Goal: Task Accomplishment & Management: Manage account settings

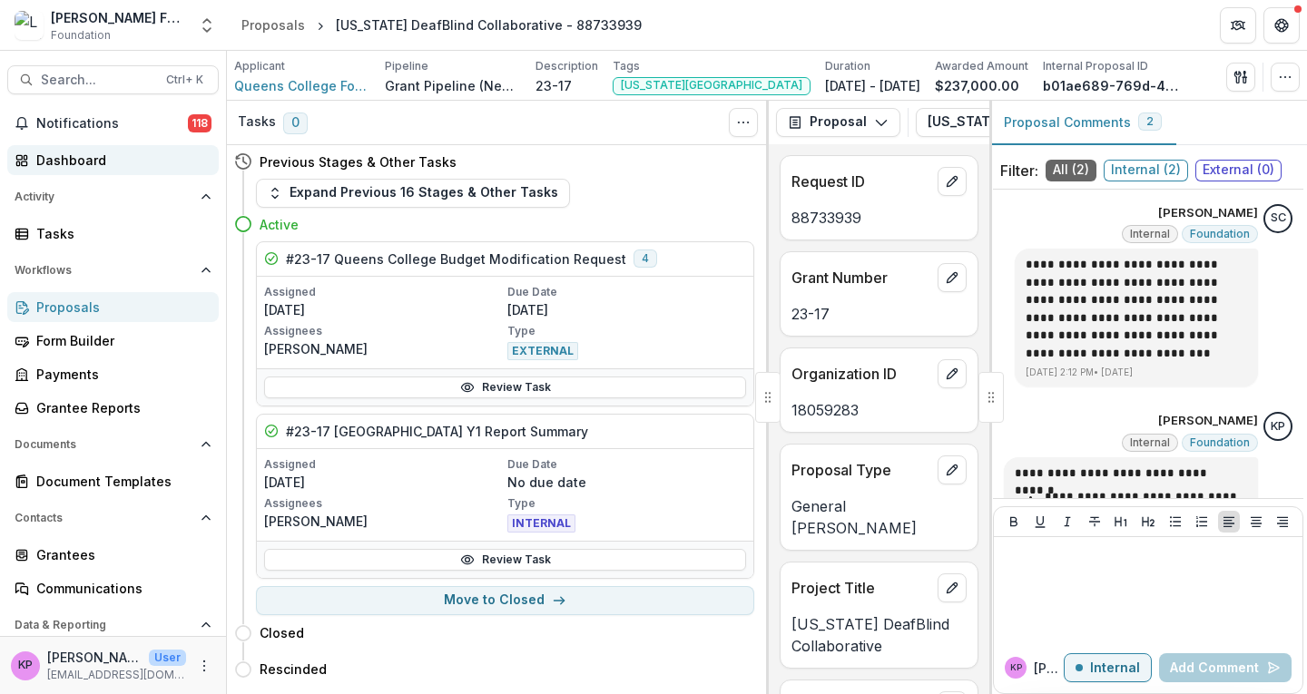
click at [76, 157] on div "Dashboard" at bounding box center [120, 160] width 168 height 19
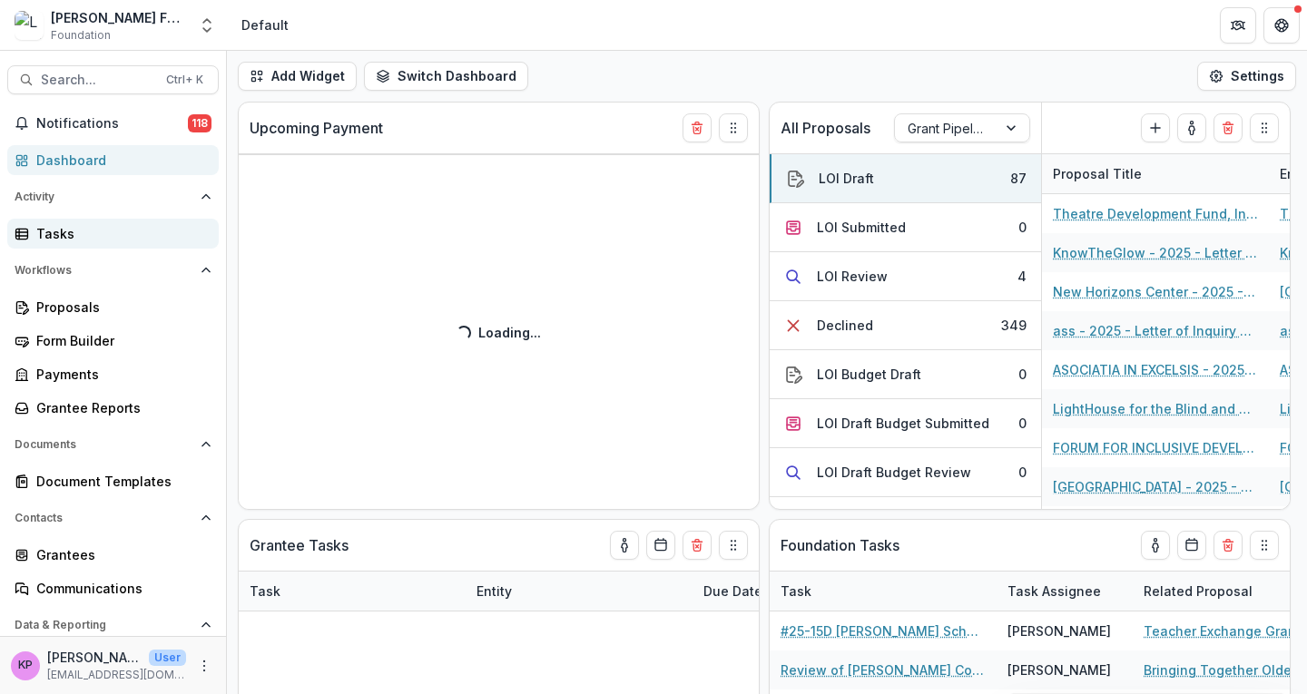
click at [58, 236] on div "Tasks" at bounding box center [120, 233] width 168 height 19
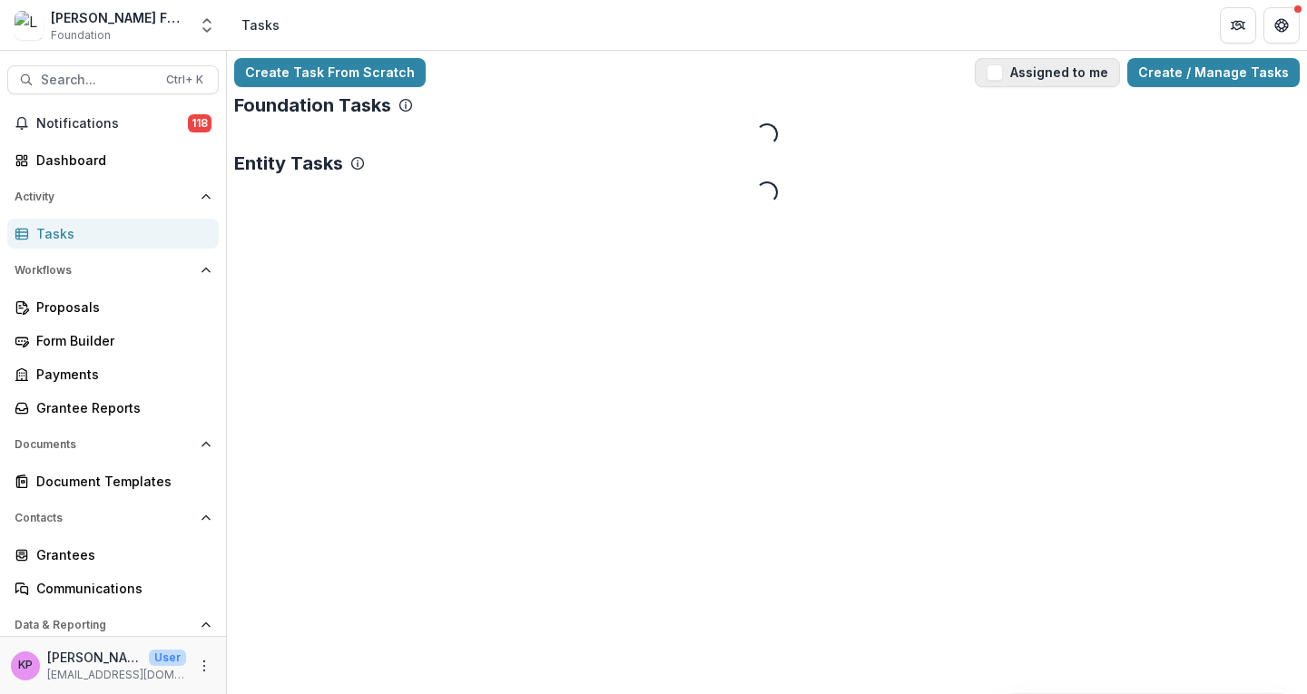
click at [1003, 67] on span "button" at bounding box center [994, 72] width 16 height 16
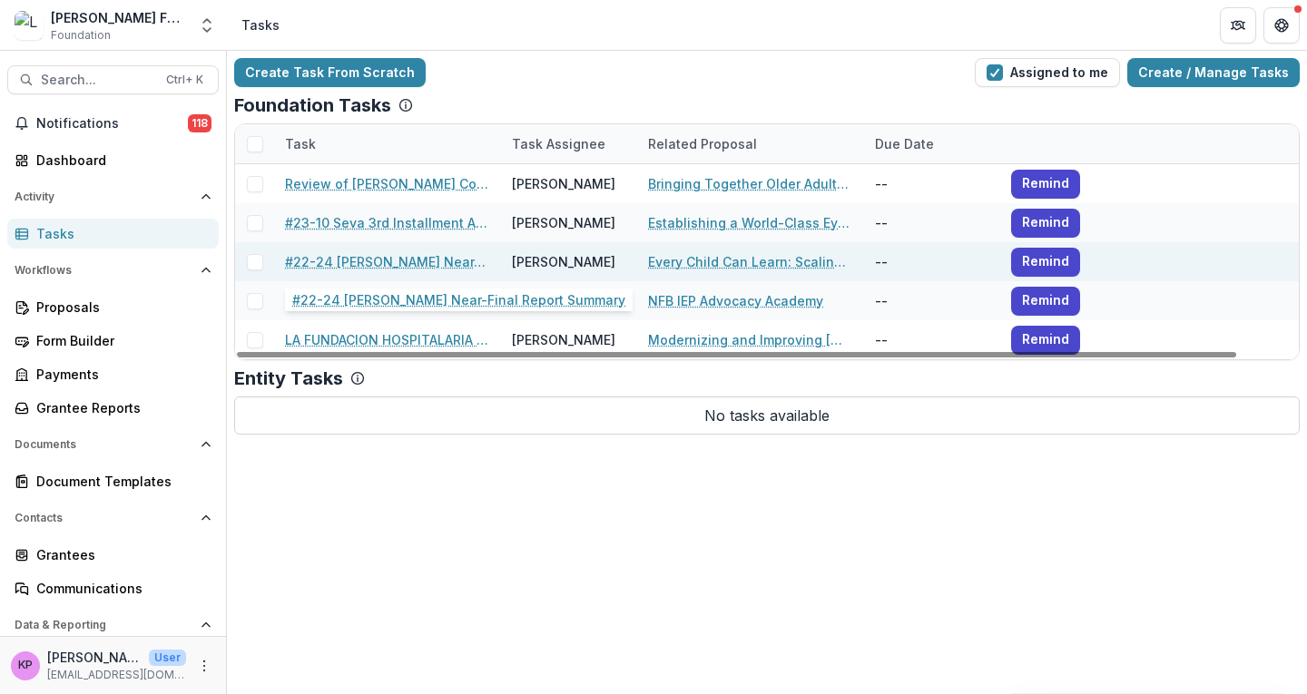
click at [408, 259] on link "#22-24 [PERSON_NAME] Near-Final Report Summary" at bounding box center [387, 261] width 205 height 19
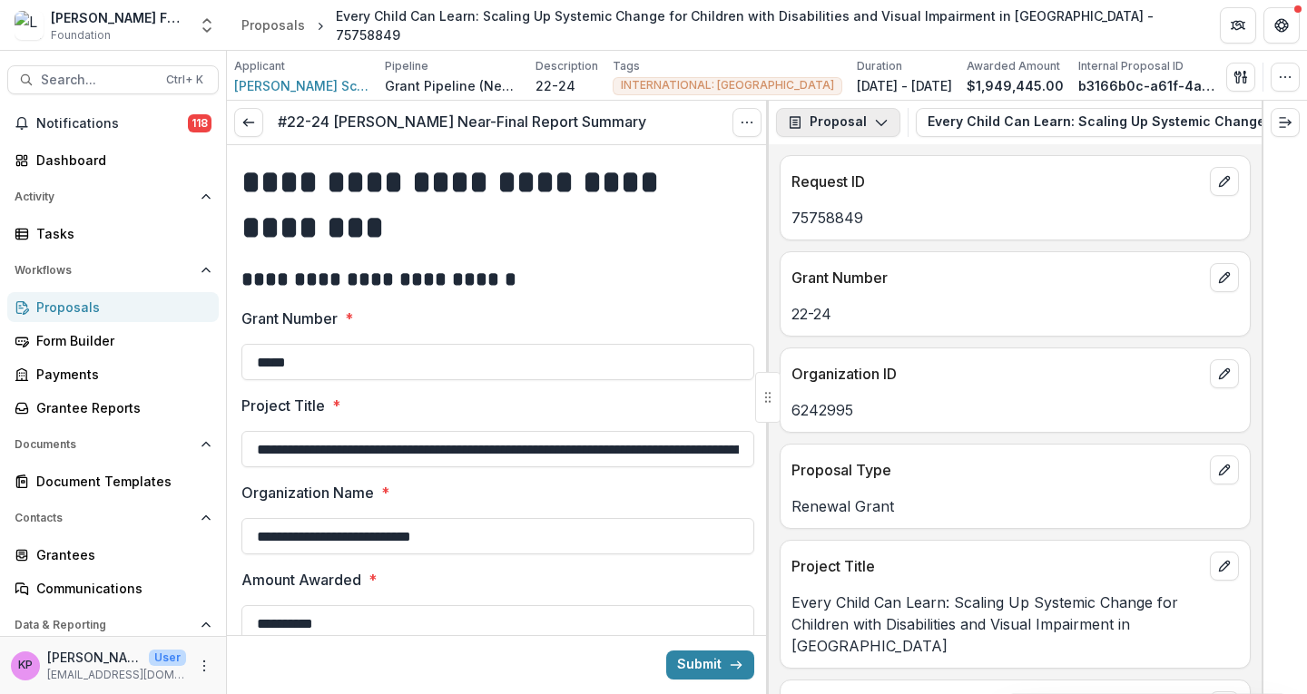
click at [865, 129] on button "Proposal" at bounding box center [838, 122] width 124 height 29
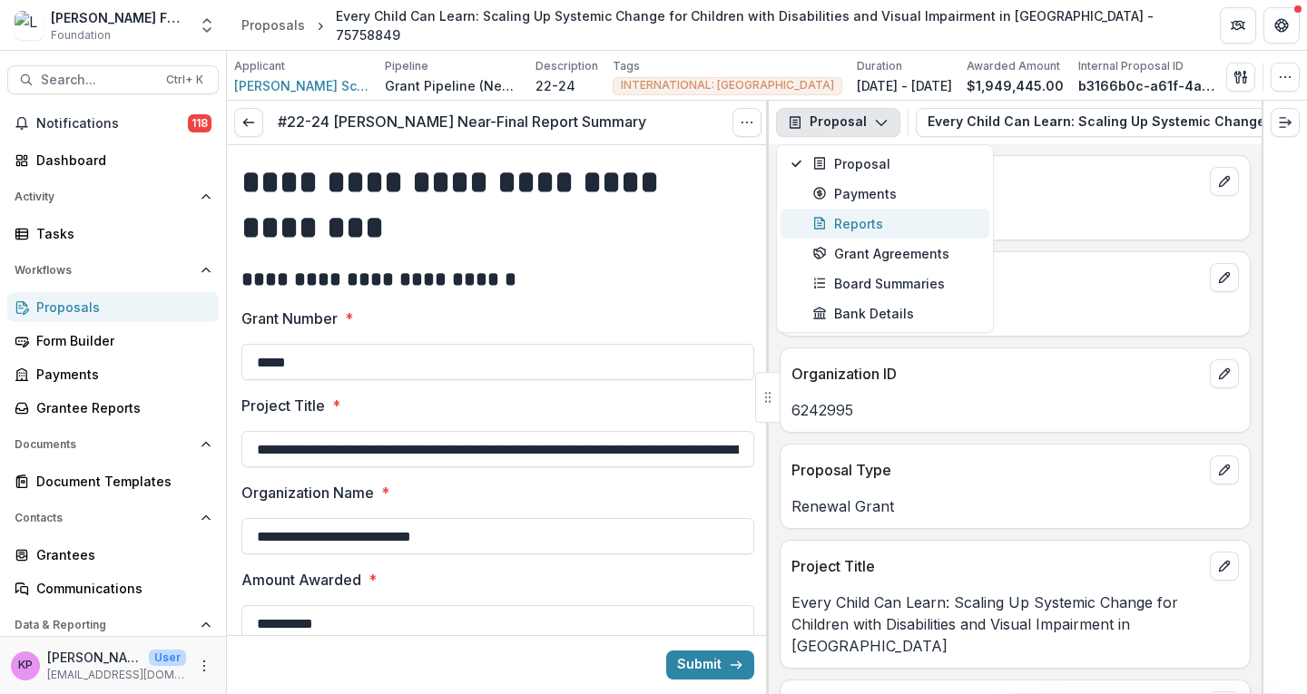
click at [847, 222] on div "Reports" at bounding box center [895, 223] width 166 height 19
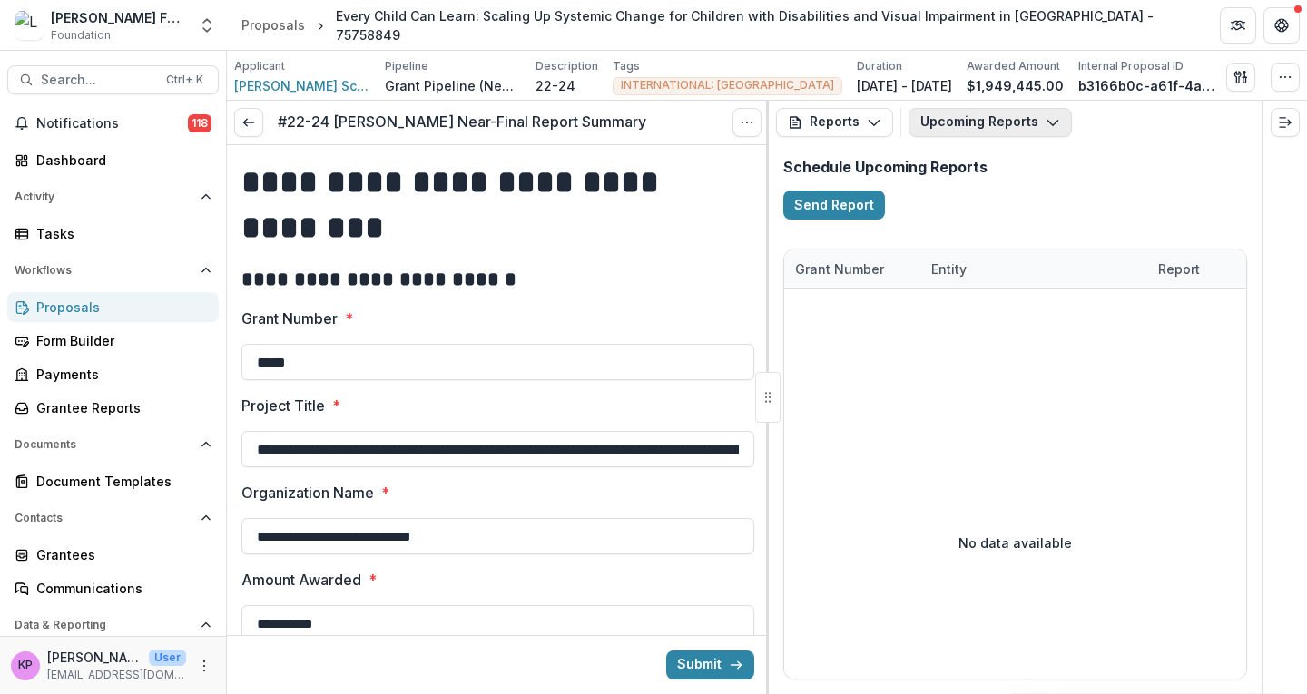
click at [1003, 119] on button "Upcoming Reports" at bounding box center [989, 122] width 163 height 29
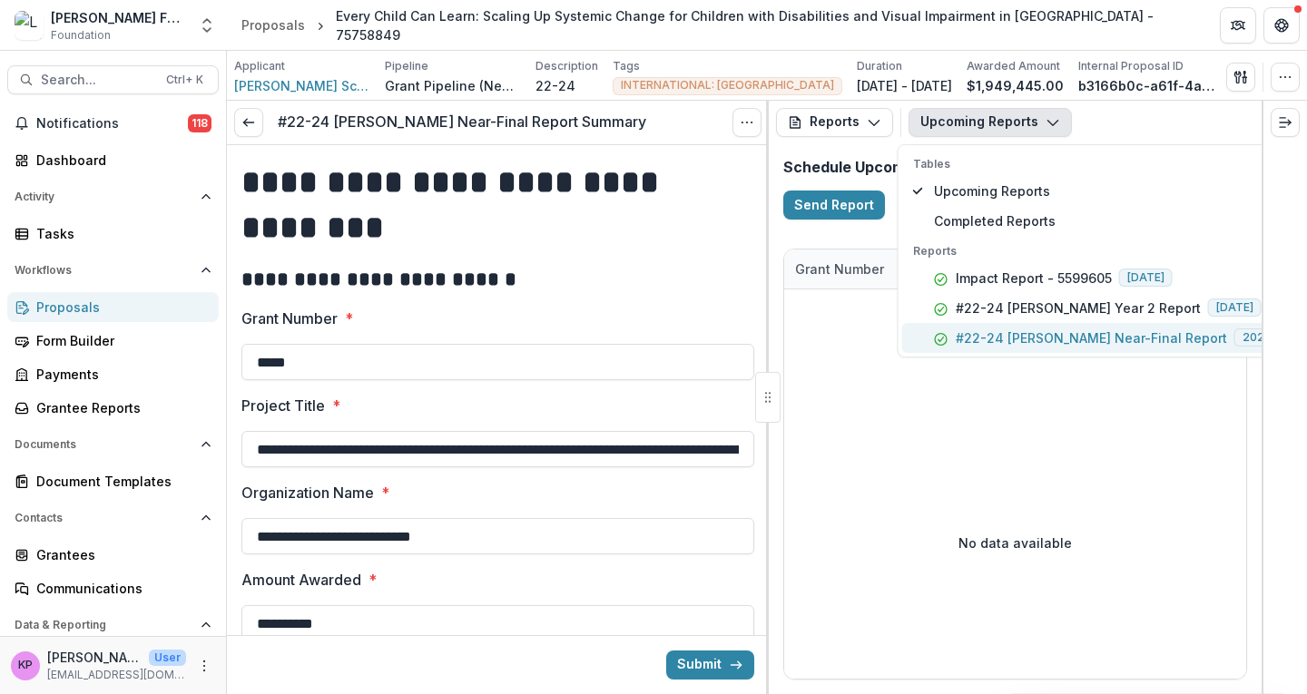
click at [973, 337] on p "#22-24 [PERSON_NAME] Near-Final Report" at bounding box center [1090, 337] width 271 height 19
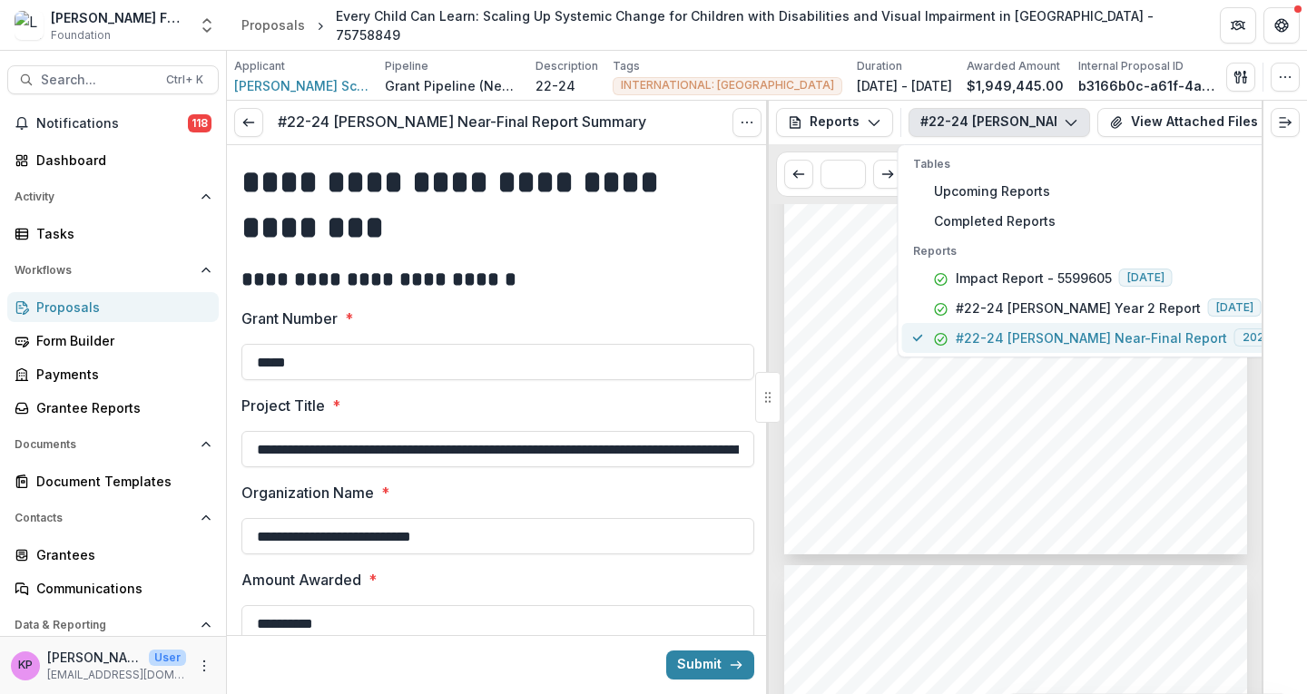
scroll to position [974, 0]
click at [1056, 114] on button "#22-24 [PERSON_NAME] Near-Final Report" at bounding box center [998, 122] width 181 height 29
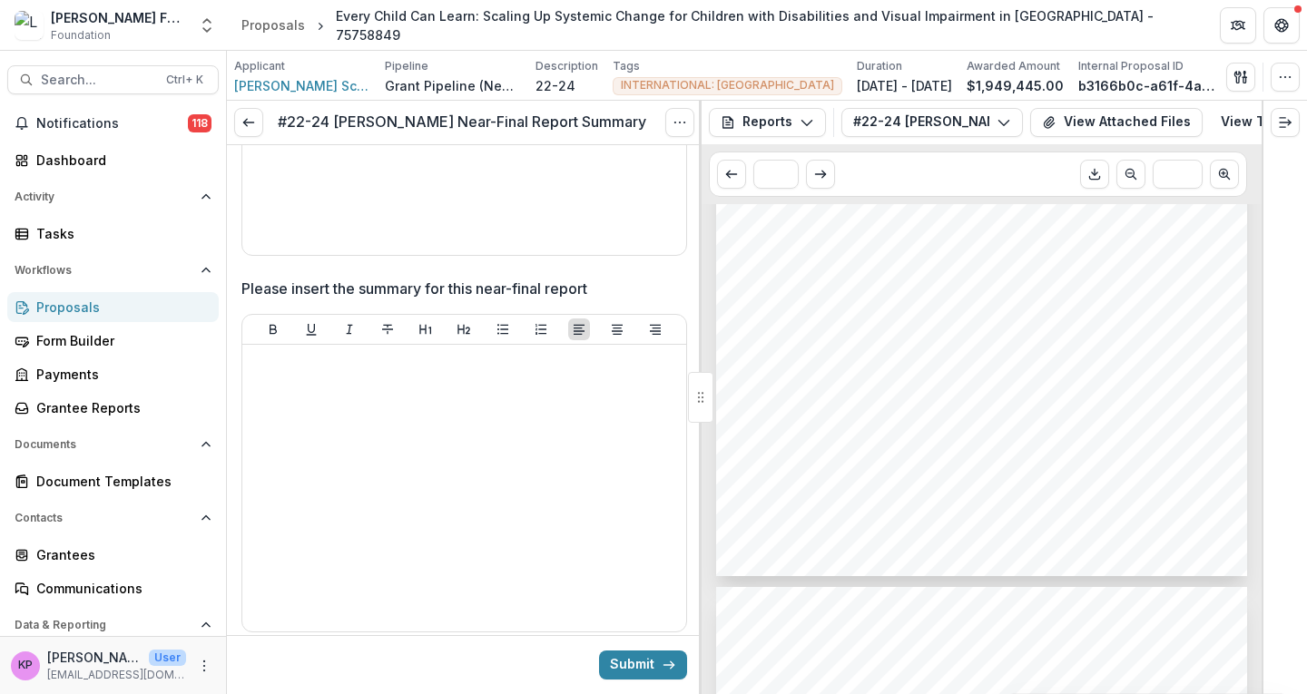
scroll to position [1247, 0]
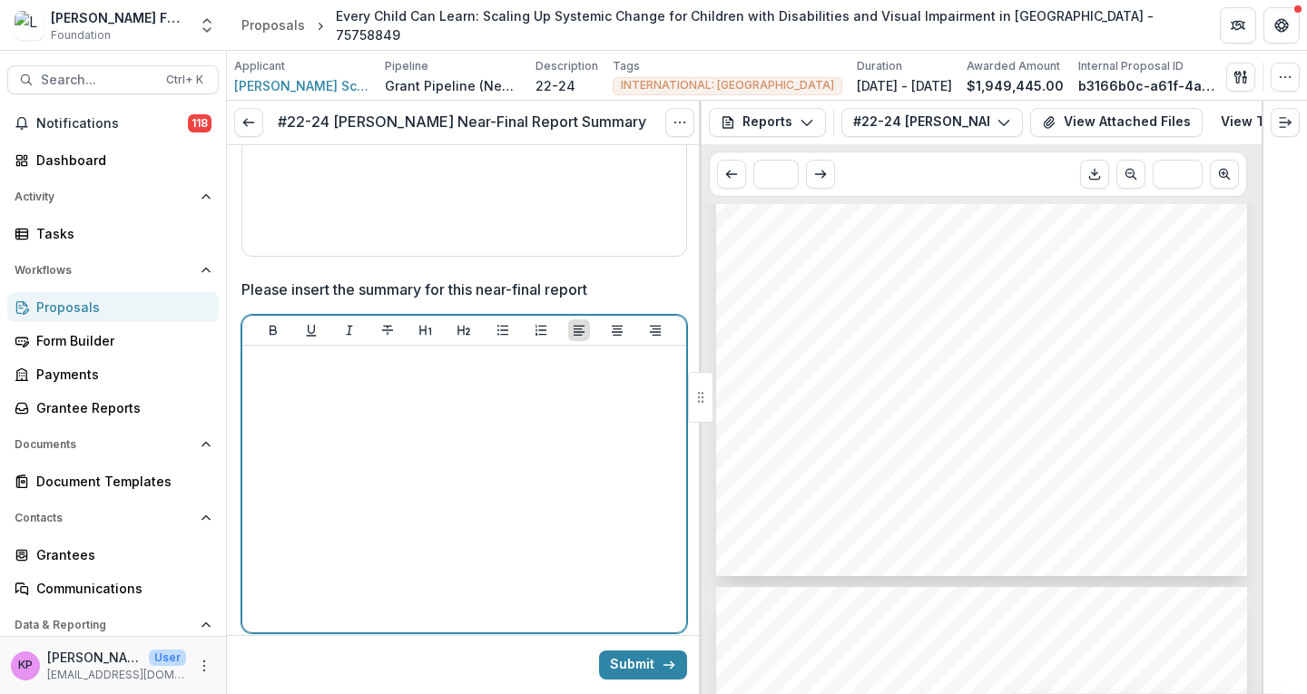
click at [449, 401] on div at bounding box center [464, 489] width 429 height 272
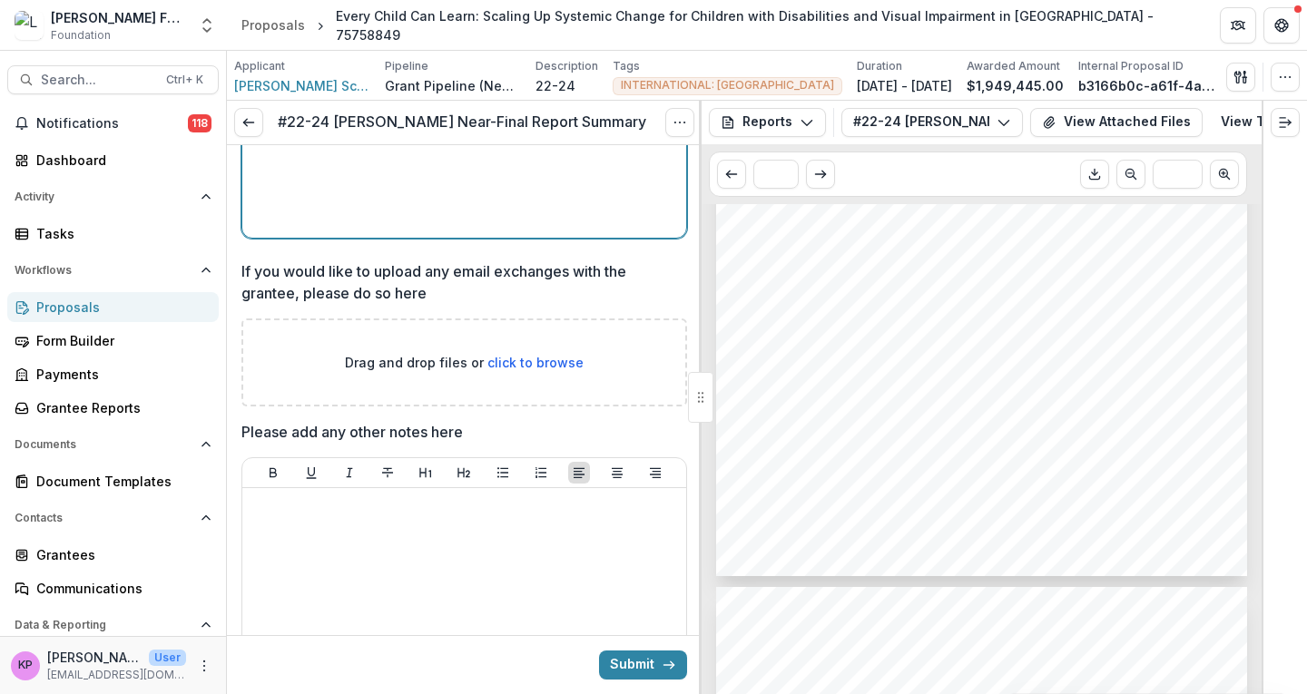
scroll to position [1737, 0]
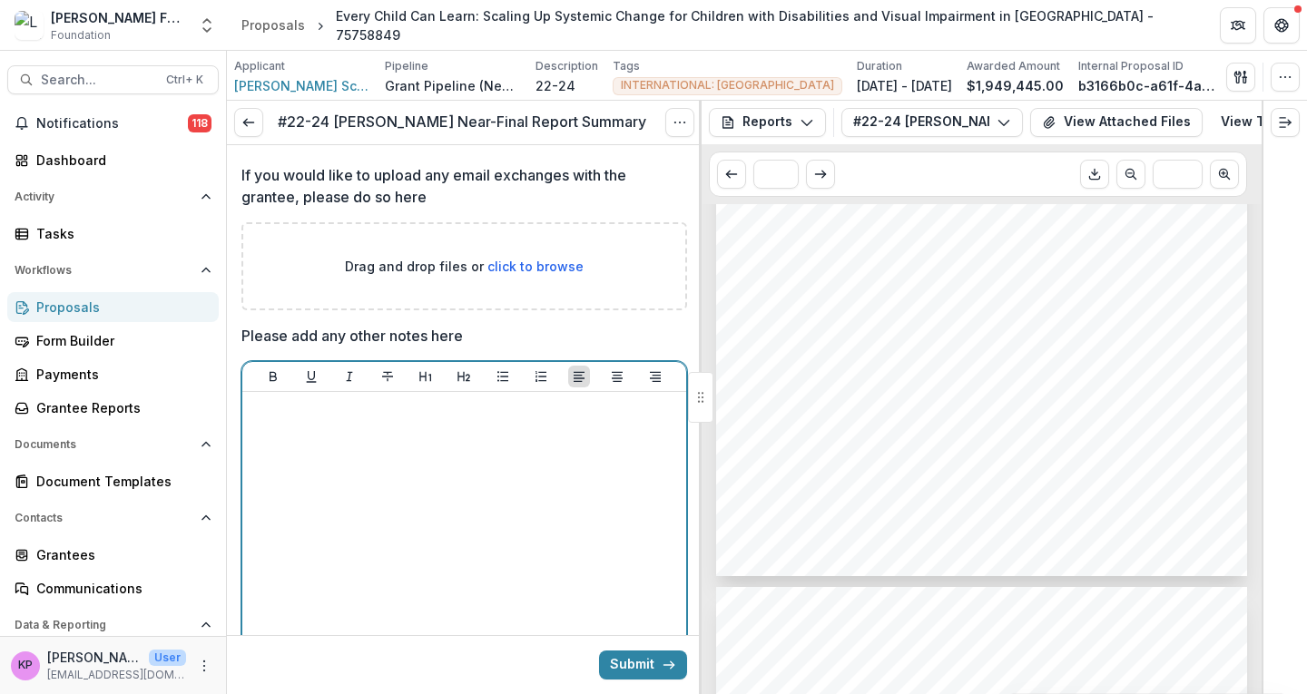
click at [402, 461] on div at bounding box center [464, 535] width 429 height 272
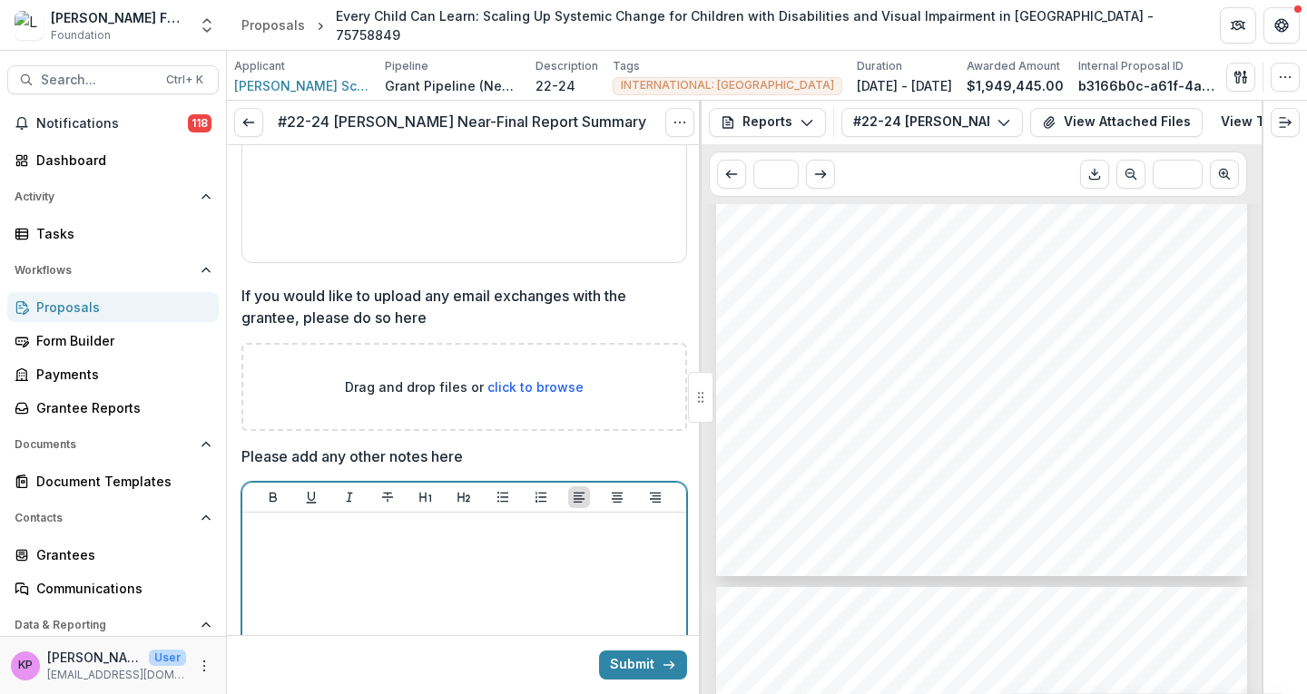
scroll to position [1616, 0]
click at [91, 75] on span "Search..." at bounding box center [98, 80] width 114 height 15
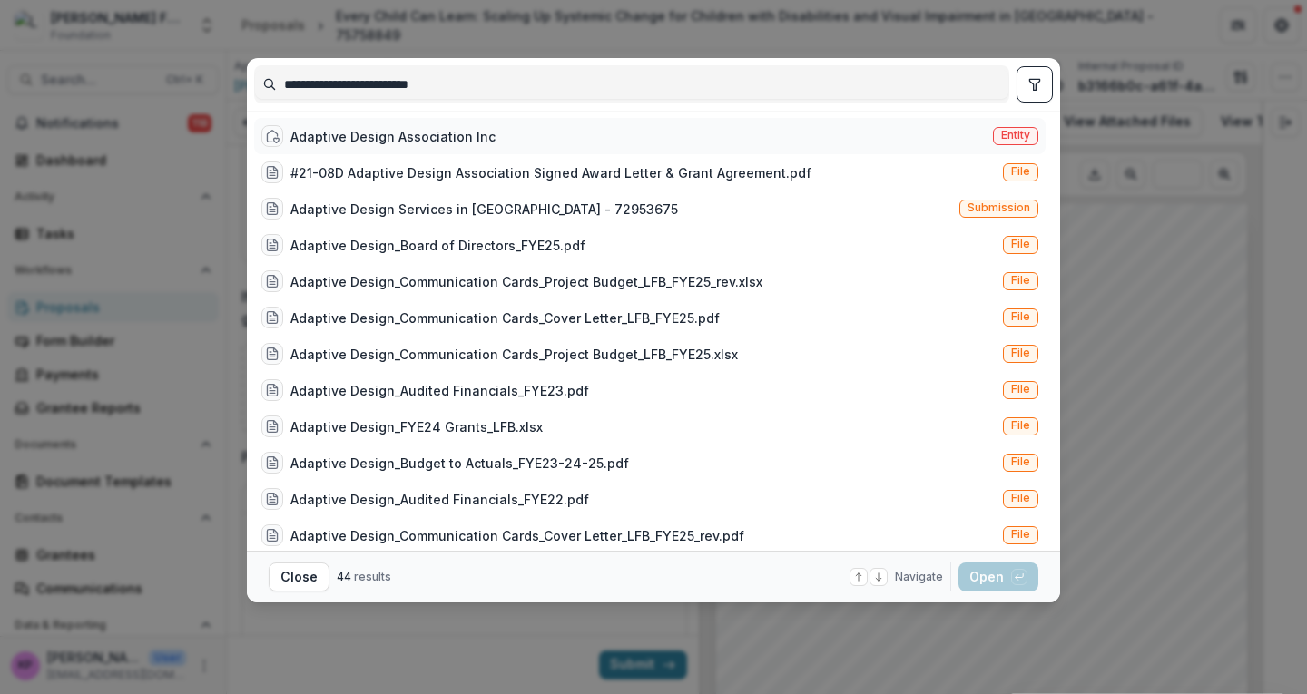
type input "**********"
click at [404, 140] on div "Adaptive Design Association Inc" at bounding box center [392, 136] width 205 height 19
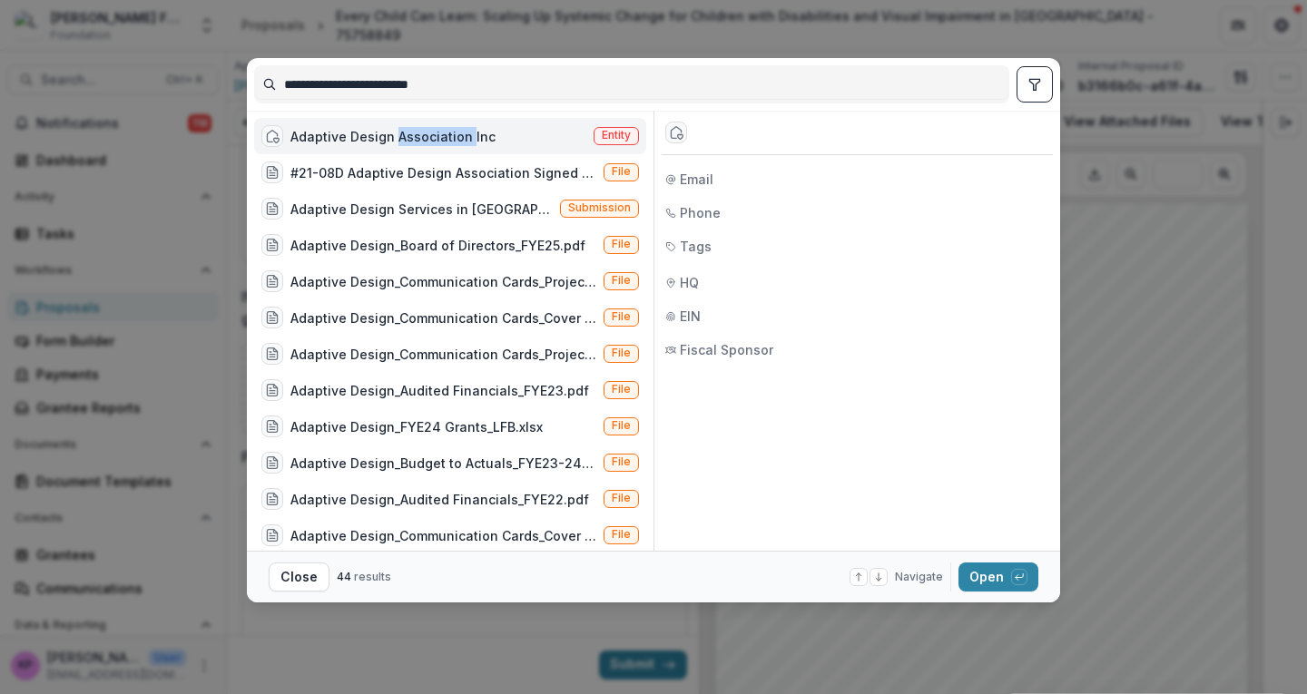
click at [404, 140] on div "Adaptive Design Association Inc" at bounding box center [392, 136] width 205 height 19
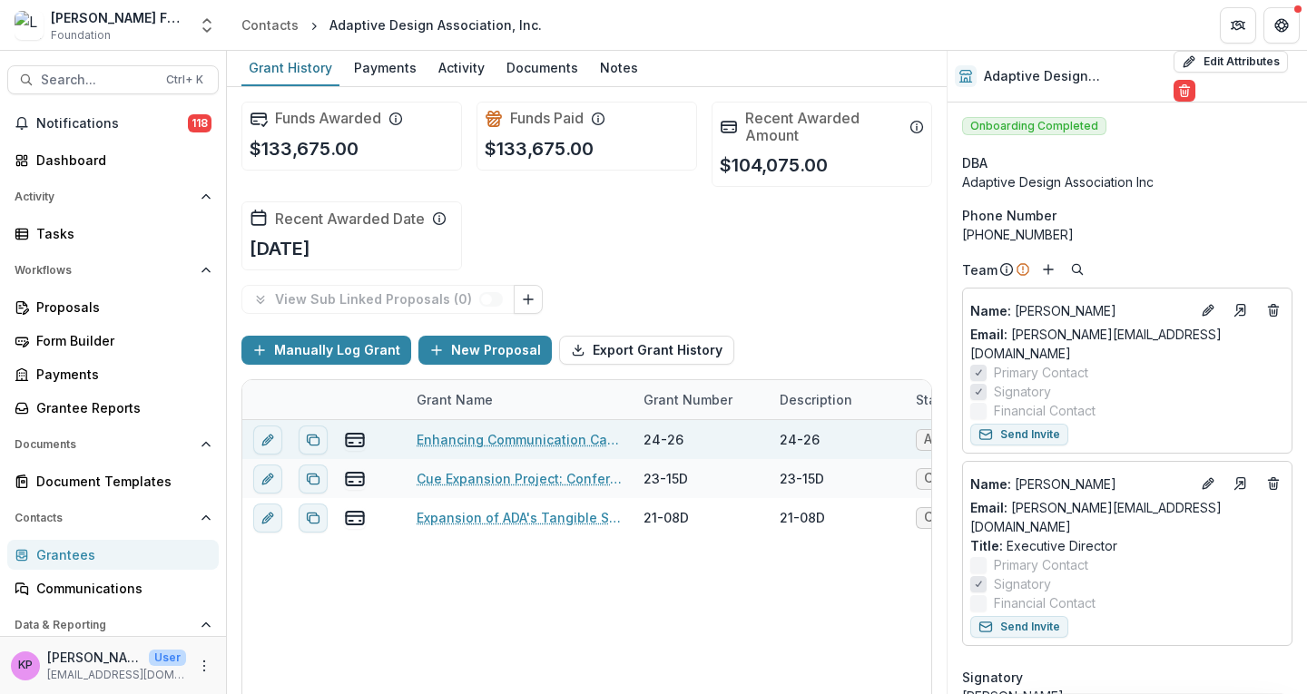
click at [499, 438] on link "Enhancing Communication Card Services for Children with Visual Impairments" at bounding box center [518, 439] width 205 height 19
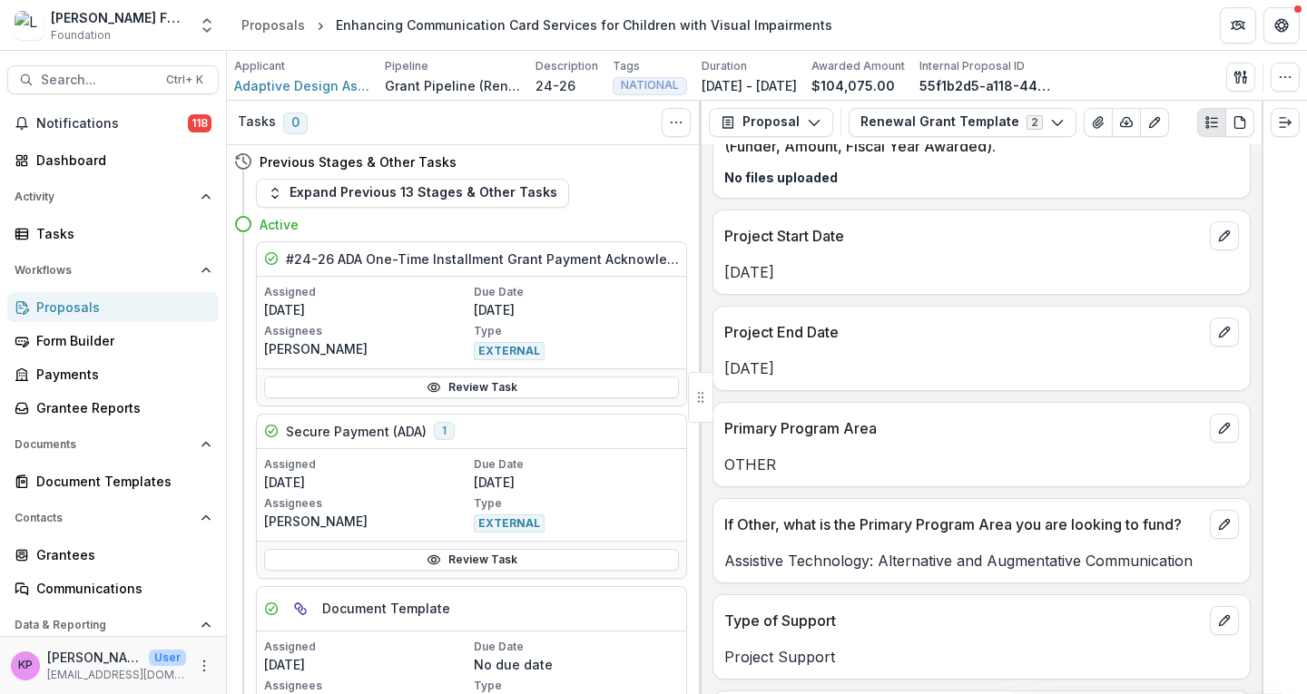
scroll to position [5223, 0]
